Goal: Navigation & Orientation: Find specific page/section

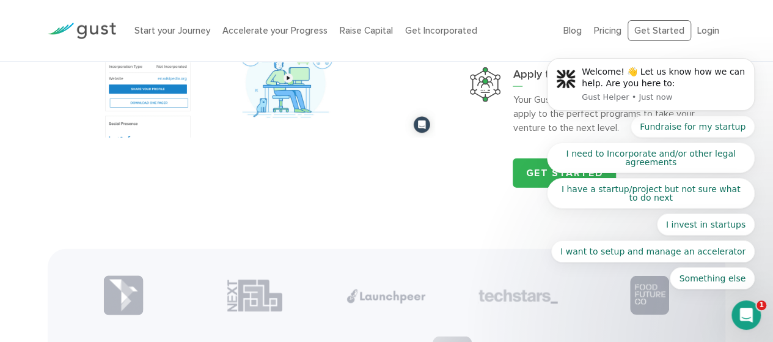
scroll to position [1345, 0]
click at [182, 26] on link "Start your Journey" at bounding box center [172, 30] width 76 height 11
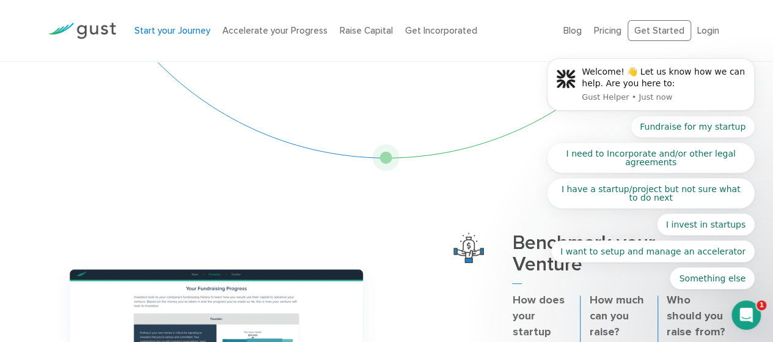
scroll to position [219, 0]
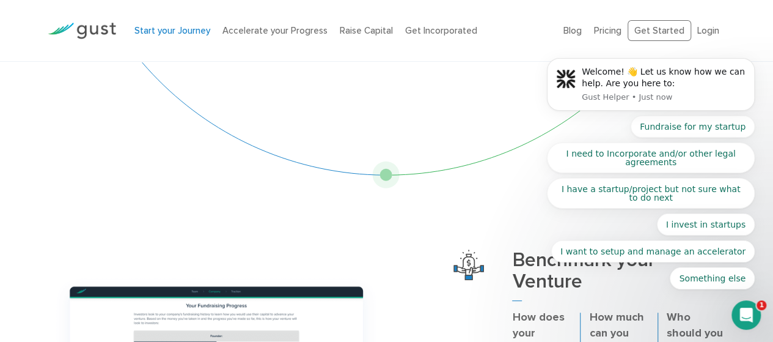
click at [742, 311] on icon "Open Intercom Messenger" at bounding box center [747, 315] width 20 height 20
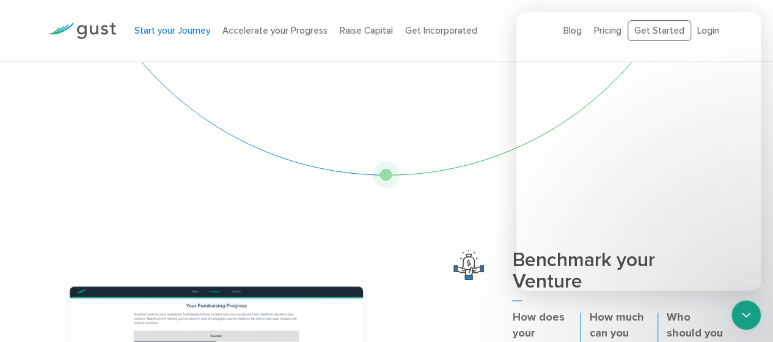
scroll to position [220, 0]
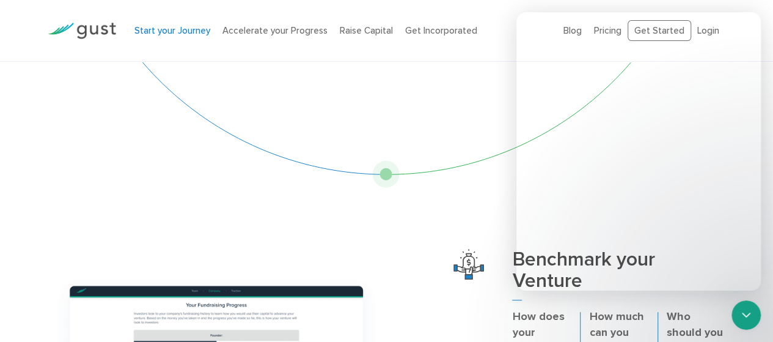
click at [742, 311] on icon "Close Intercom Messenger" at bounding box center [746, 314] width 15 height 15
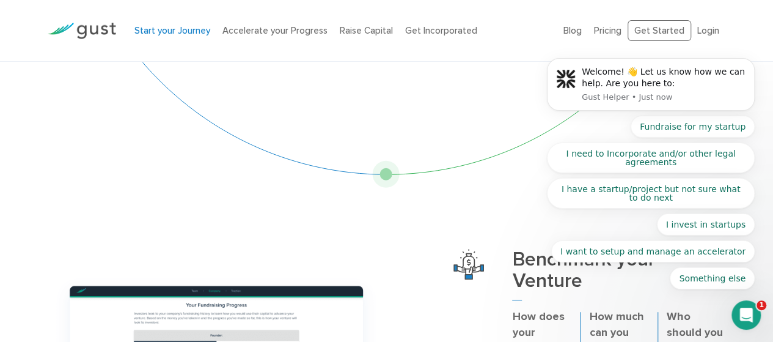
scroll to position [219, 0]
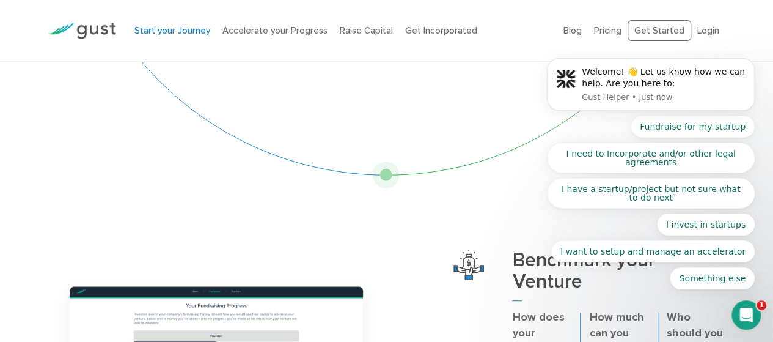
click at [742, 311] on icon "Open Intercom Messenger" at bounding box center [747, 315] width 20 height 20
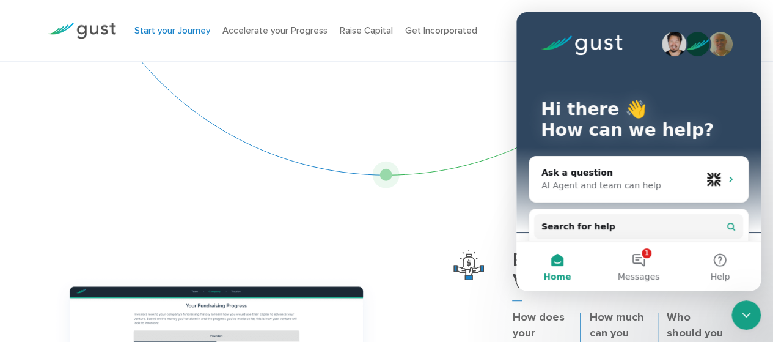
click at [742, 311] on icon "Close Intercom Messenger" at bounding box center [746, 314] width 15 height 15
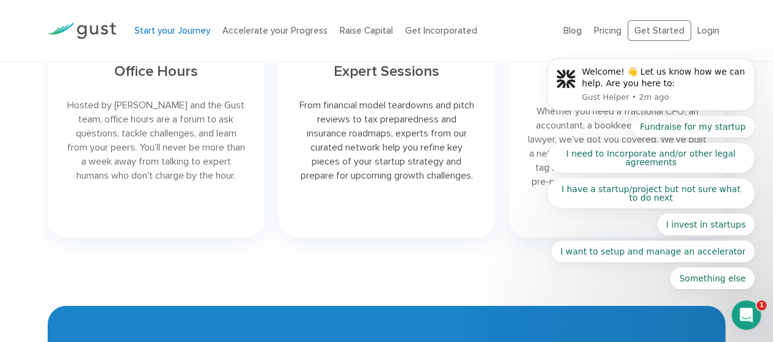
scroll to position [2339, 0]
